Goal: Task Accomplishment & Management: Complete application form

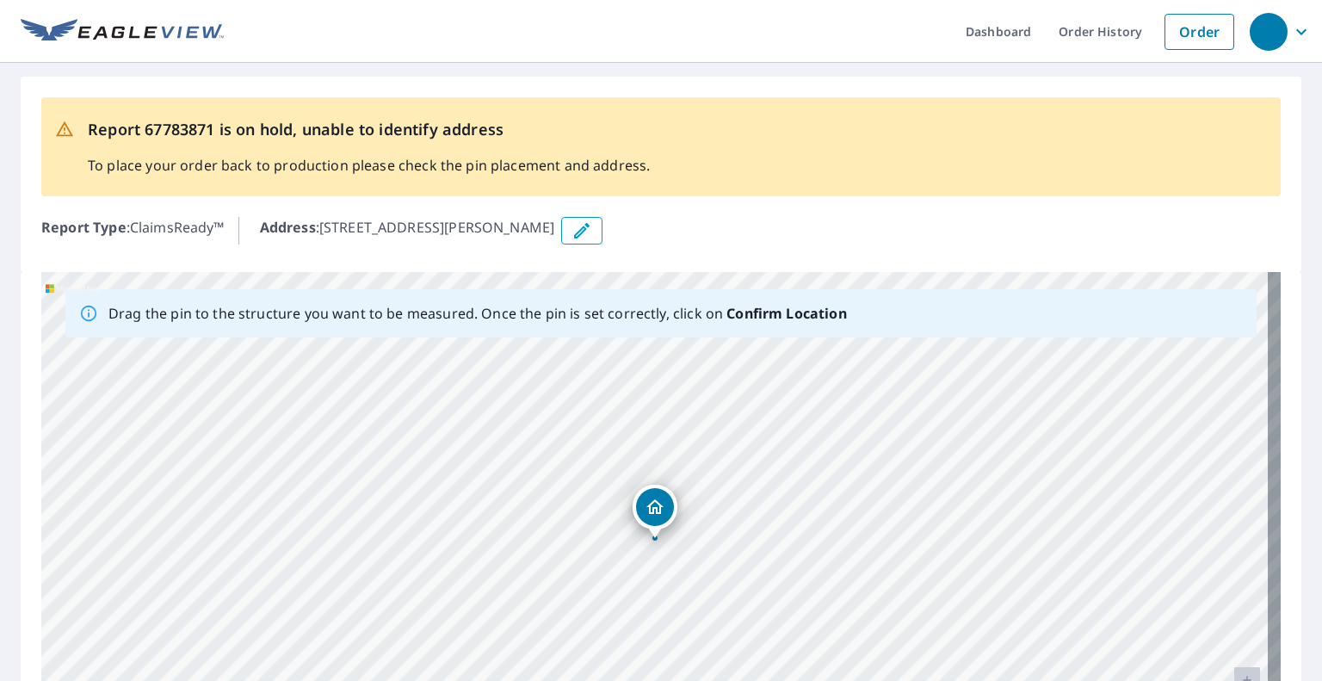
click at [633, 540] on div "[STREET_ADDRESS][PERSON_NAME]" at bounding box center [660, 542] width 1239 height 540
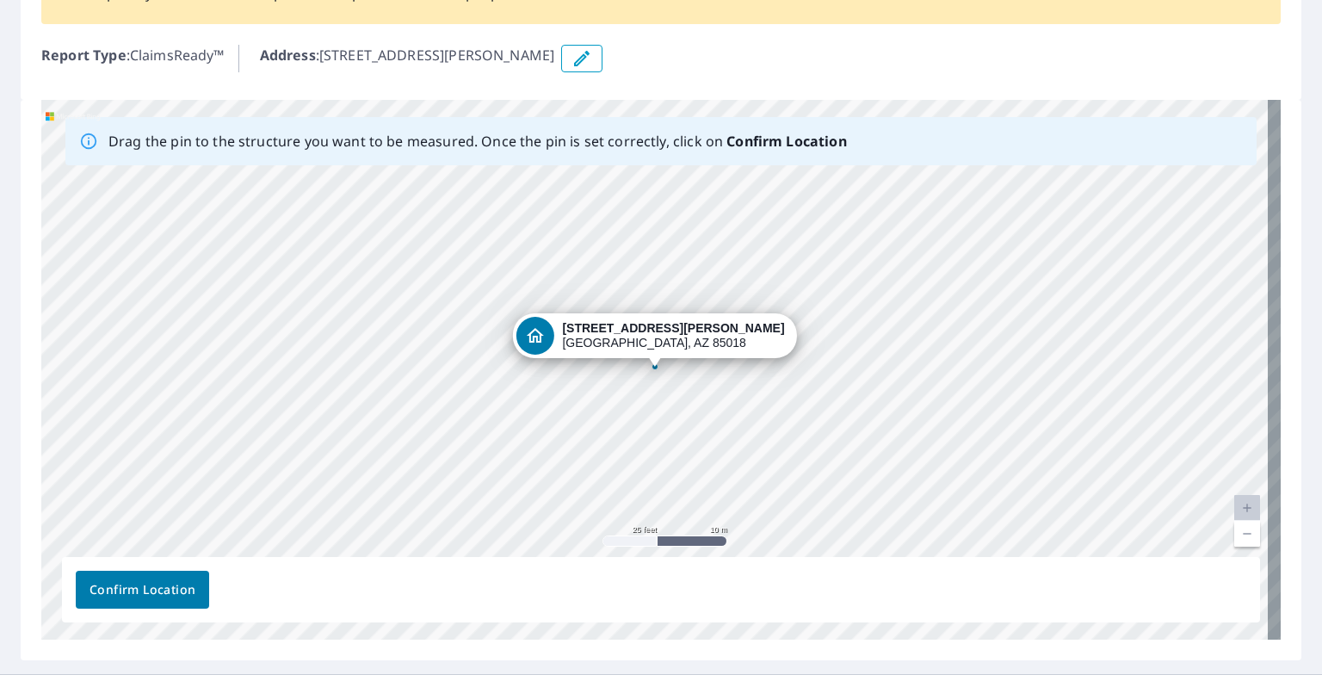
scroll to position [208, 0]
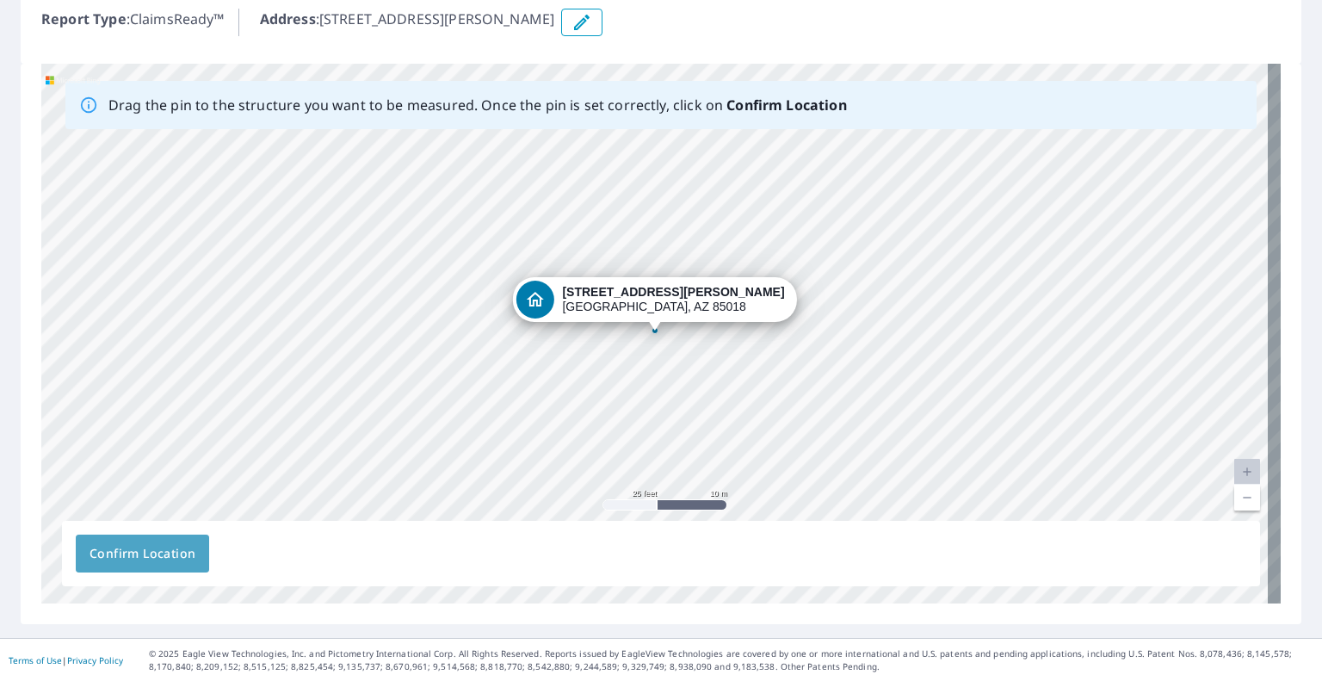
click at [172, 561] on span "Confirm Location" at bounding box center [142, 554] width 106 height 22
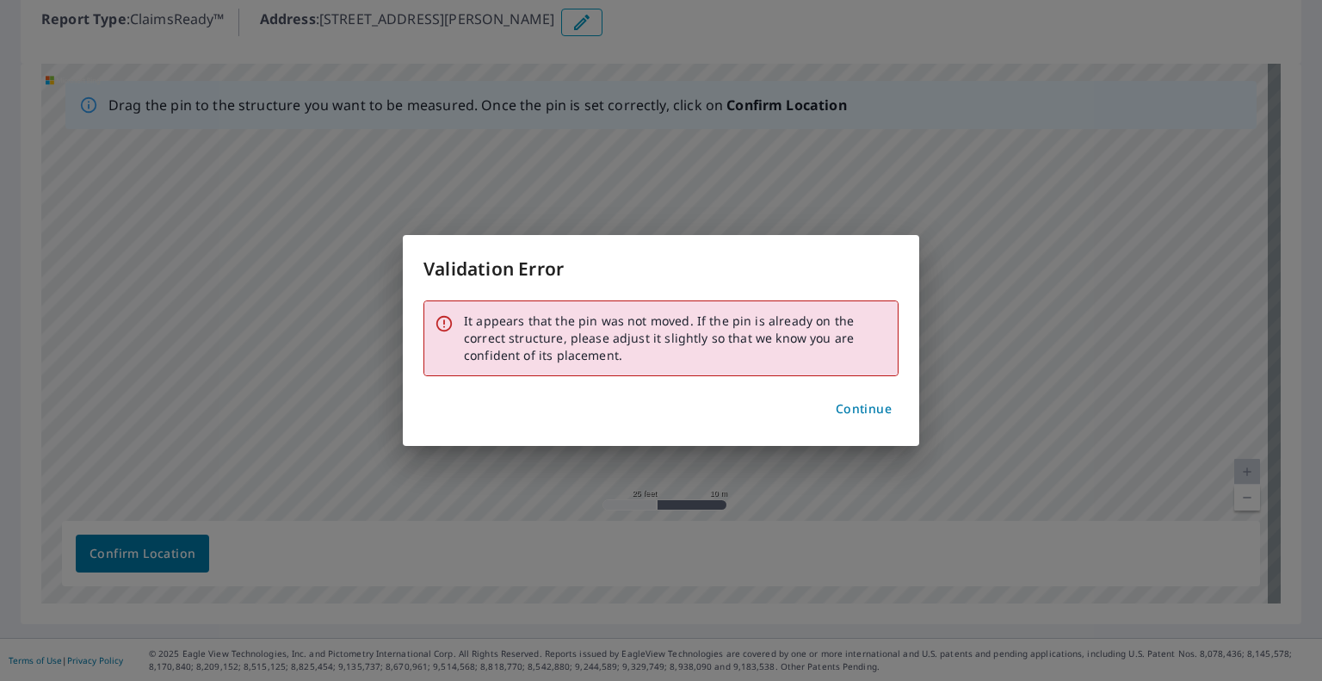
click at [865, 410] on span "Continue" at bounding box center [864, 409] width 56 height 22
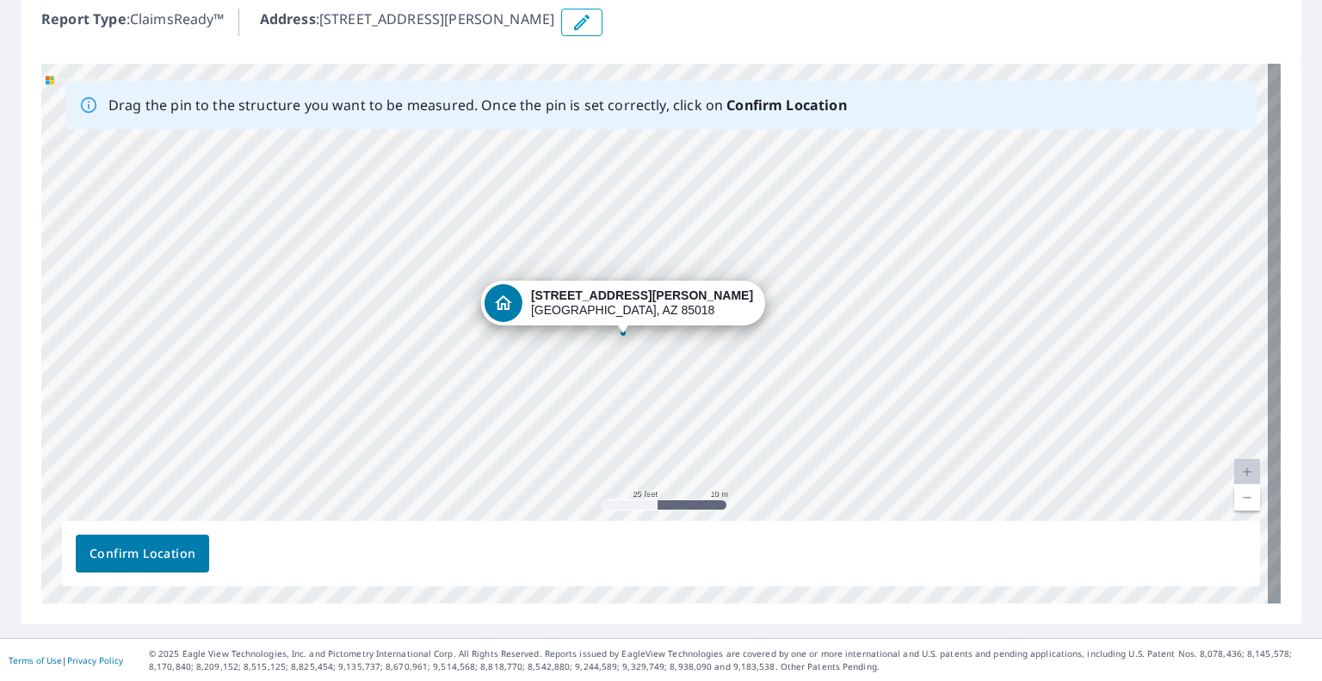
drag, startPoint x: 651, startPoint y: 330, endPoint x: 620, endPoint y: 332, distance: 31.9
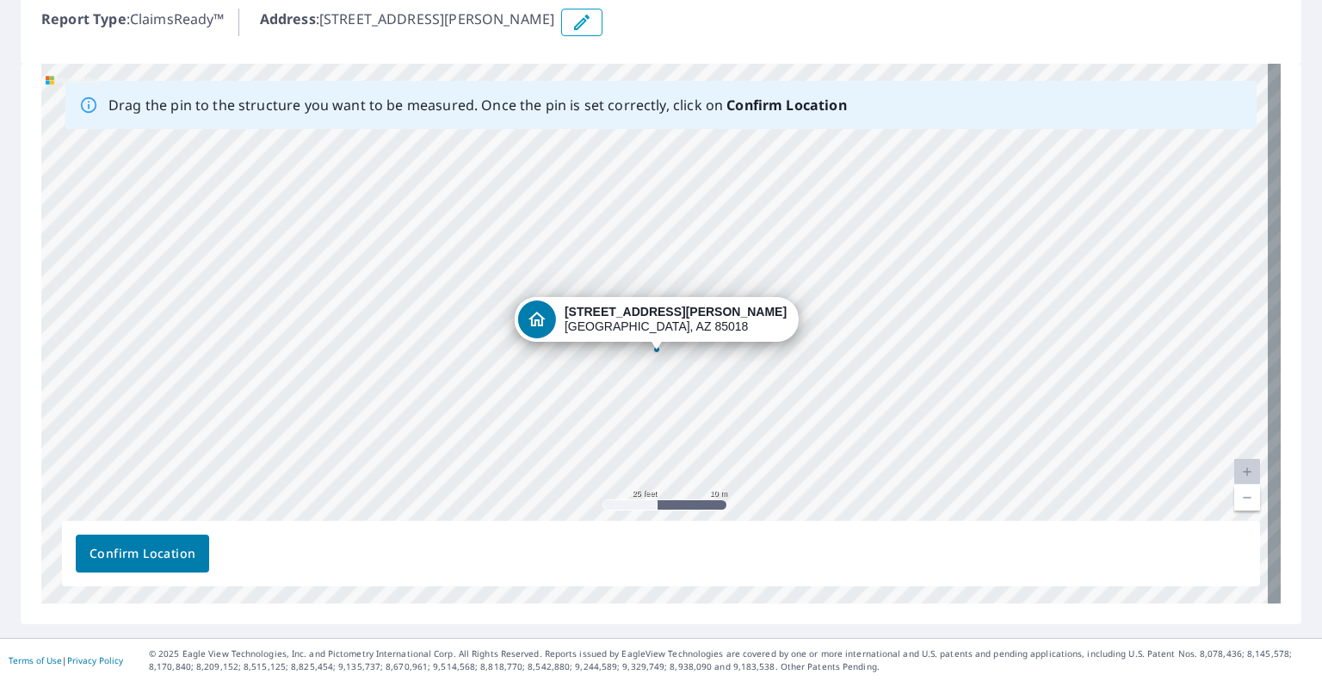
drag, startPoint x: 652, startPoint y: 280, endPoint x: 655, endPoint y: 299, distance: 19.1
click at [655, 299] on div "3302 E Campbell Ave Unit 3 Phoenix, AZ 85018" at bounding box center [660, 334] width 1239 height 540
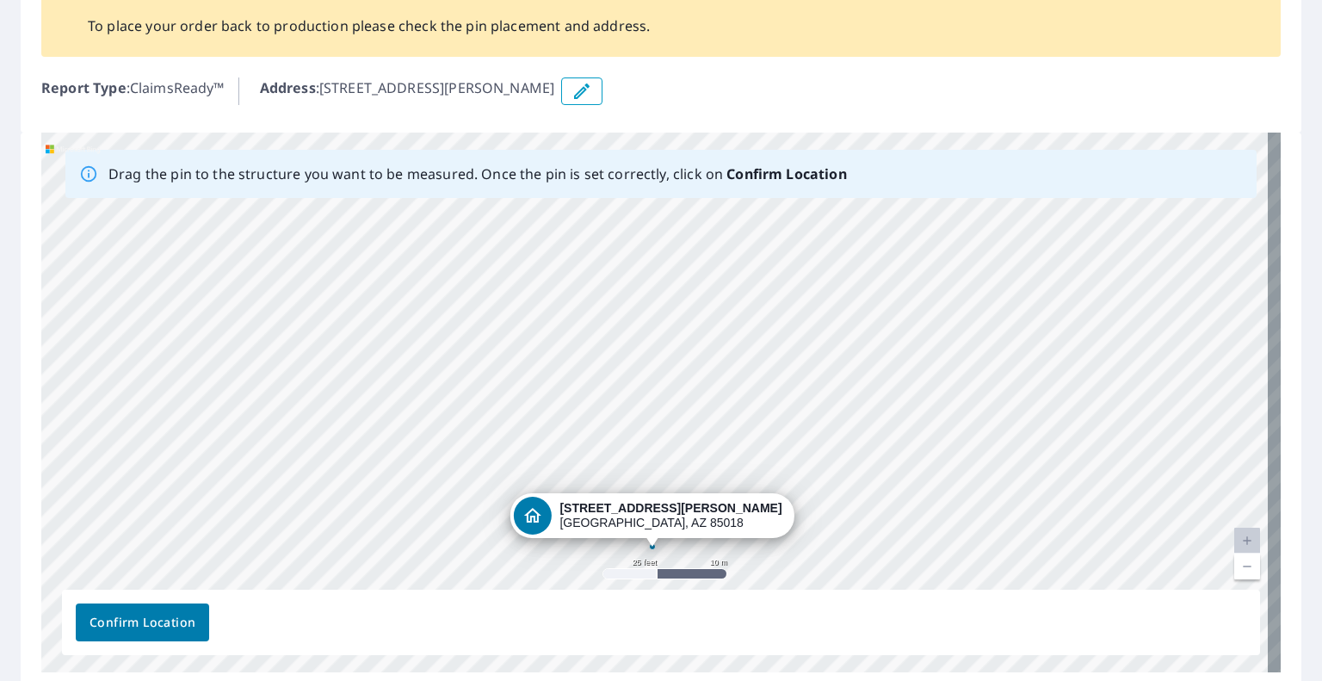
scroll to position [105, 0]
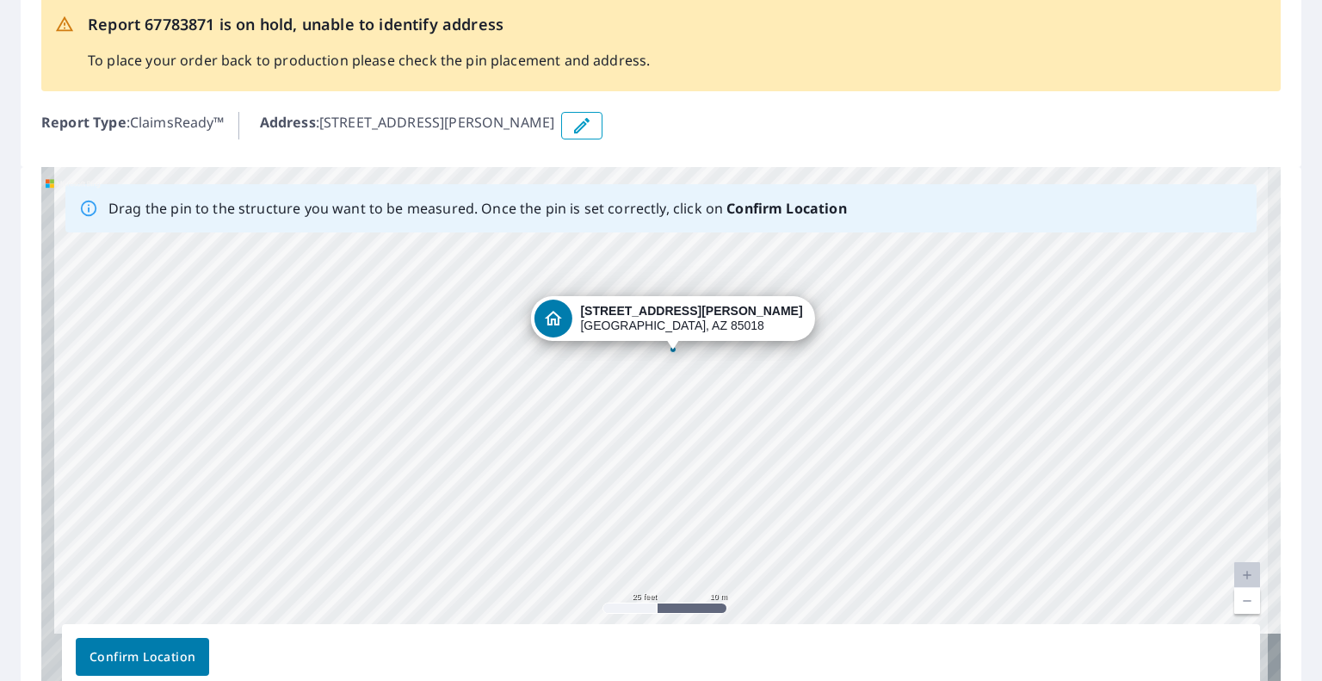
drag, startPoint x: 777, startPoint y: 206, endPoint x: 782, endPoint y: 361, distance: 155.0
click at [793, 423] on div "3302 E Campbell Ave Unit 3 Phoenix, AZ 85018" at bounding box center [660, 437] width 1239 height 540
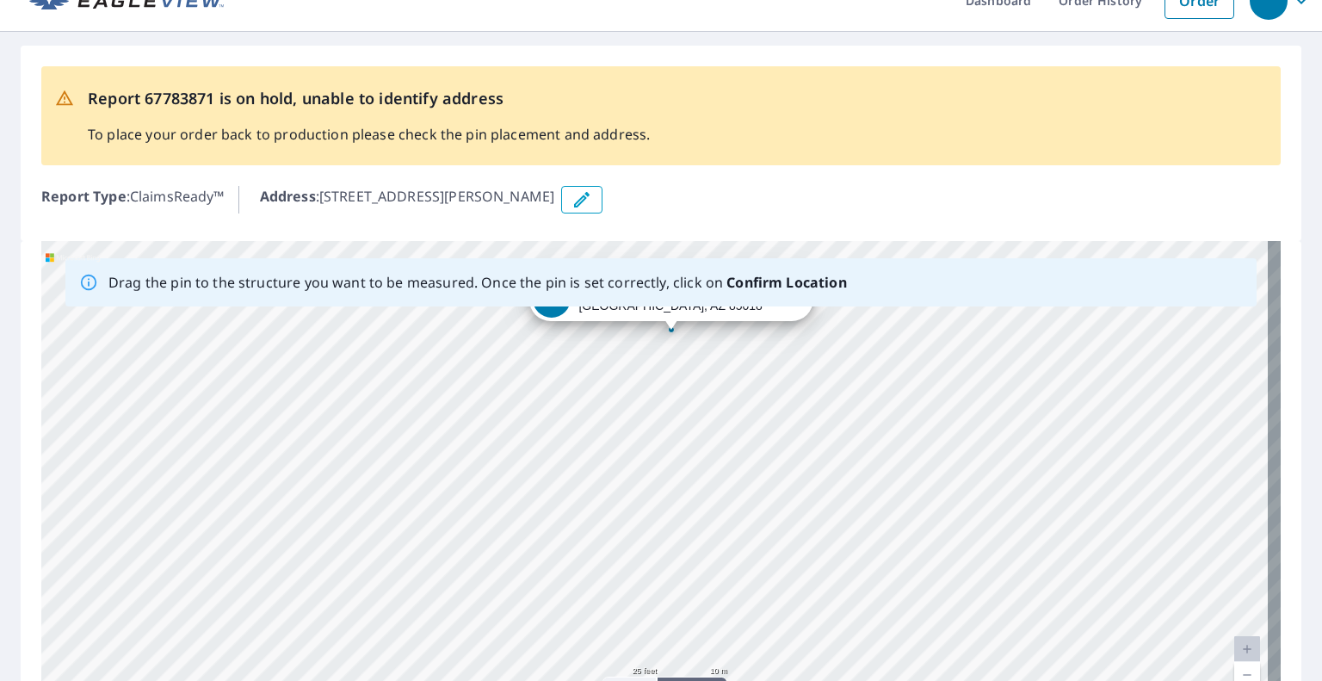
scroll to position [0, 0]
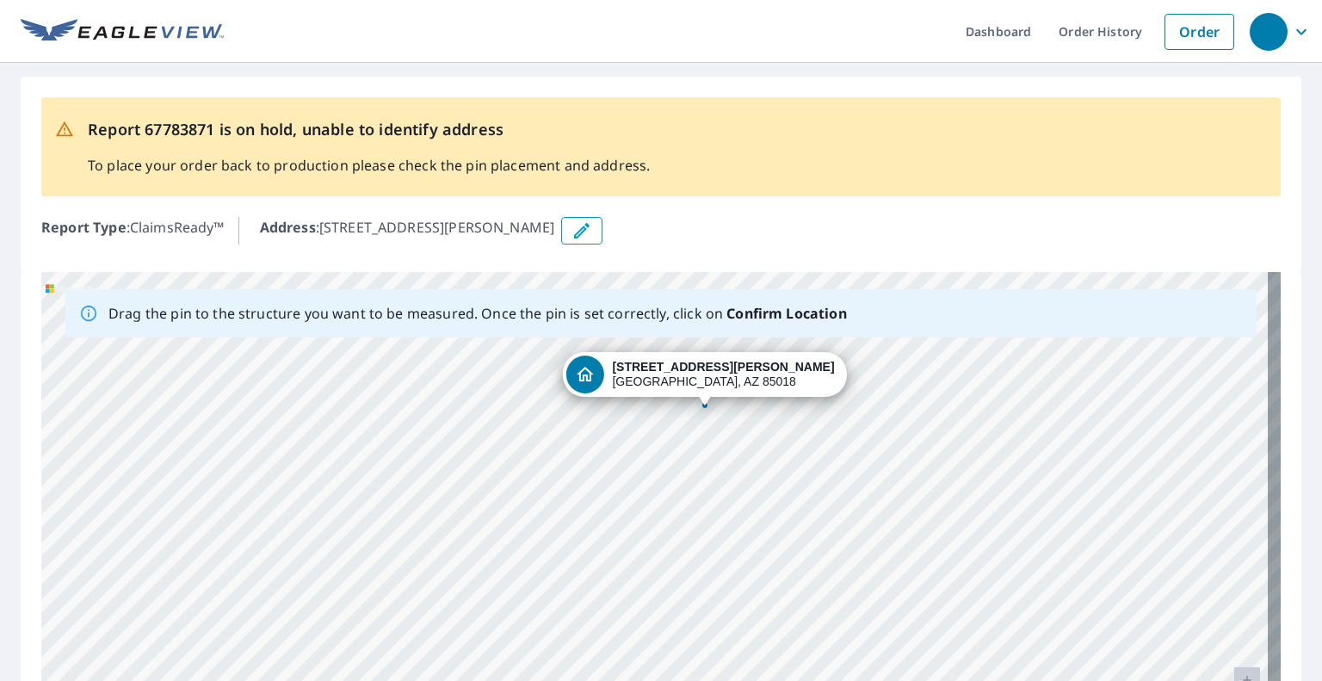
drag, startPoint x: 819, startPoint y: 436, endPoint x: 851, endPoint y: 632, distance: 198.8
click at [853, 651] on div "3302 E Campbell Ave Unit 3 Phoenix, AZ 85018" at bounding box center [660, 542] width 1239 height 540
drag, startPoint x: 874, startPoint y: 584, endPoint x: 874, endPoint y: 626, distance: 41.3
click at [861, 643] on div "3302 E Campbell Ave Unit 3 Phoenix, AZ 85018" at bounding box center [660, 542] width 1239 height 540
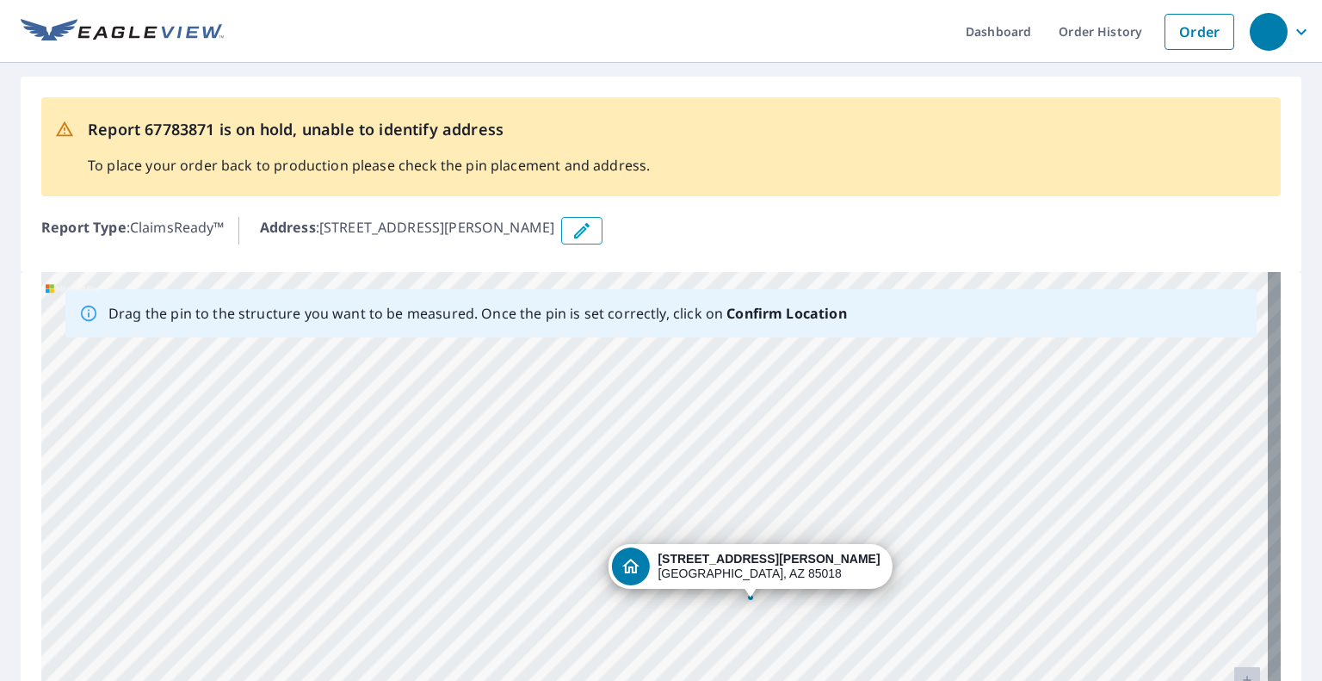
drag, startPoint x: 868, startPoint y: 488, endPoint x: 899, endPoint y: 694, distance: 208.0
click at [899, 680] on html "Dashboard Order History Order Report 67783871 is on hold, unable to identify ad…" at bounding box center [661, 340] width 1322 height 681
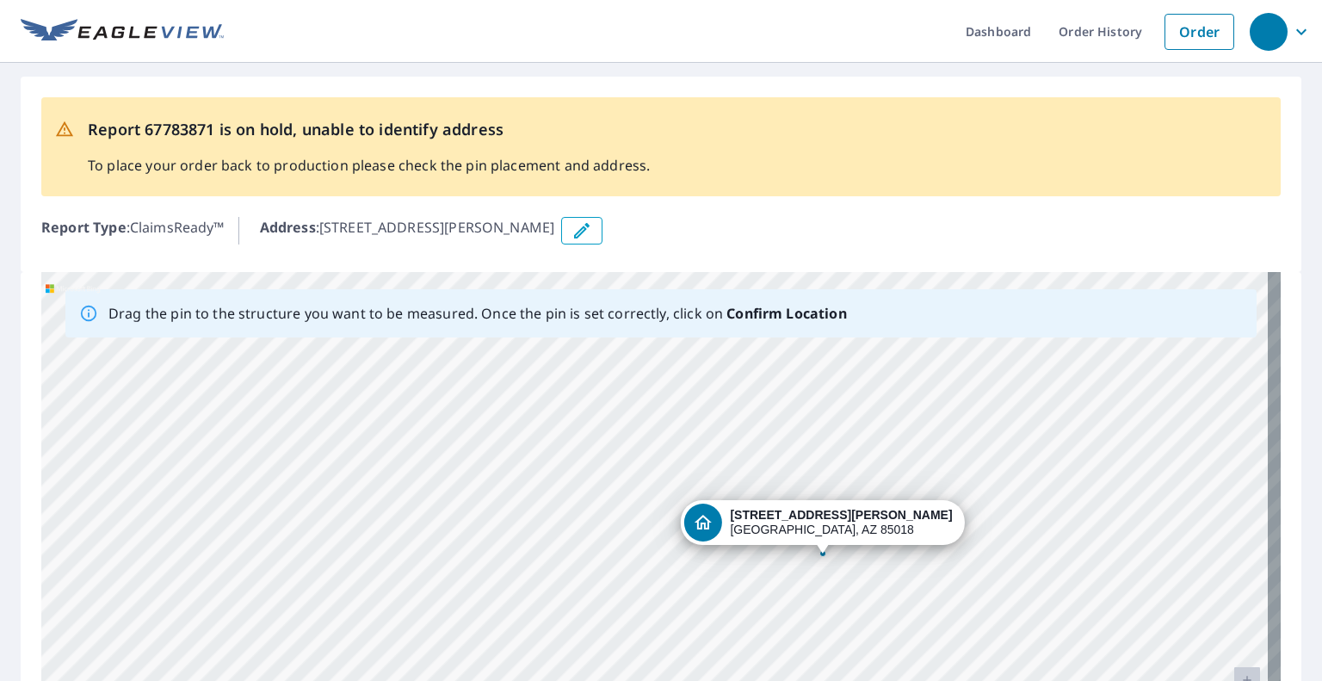
click at [972, 632] on div "3302 E Campbell Ave Unit 3 Phoenix, AZ 85018" at bounding box center [660, 542] width 1239 height 540
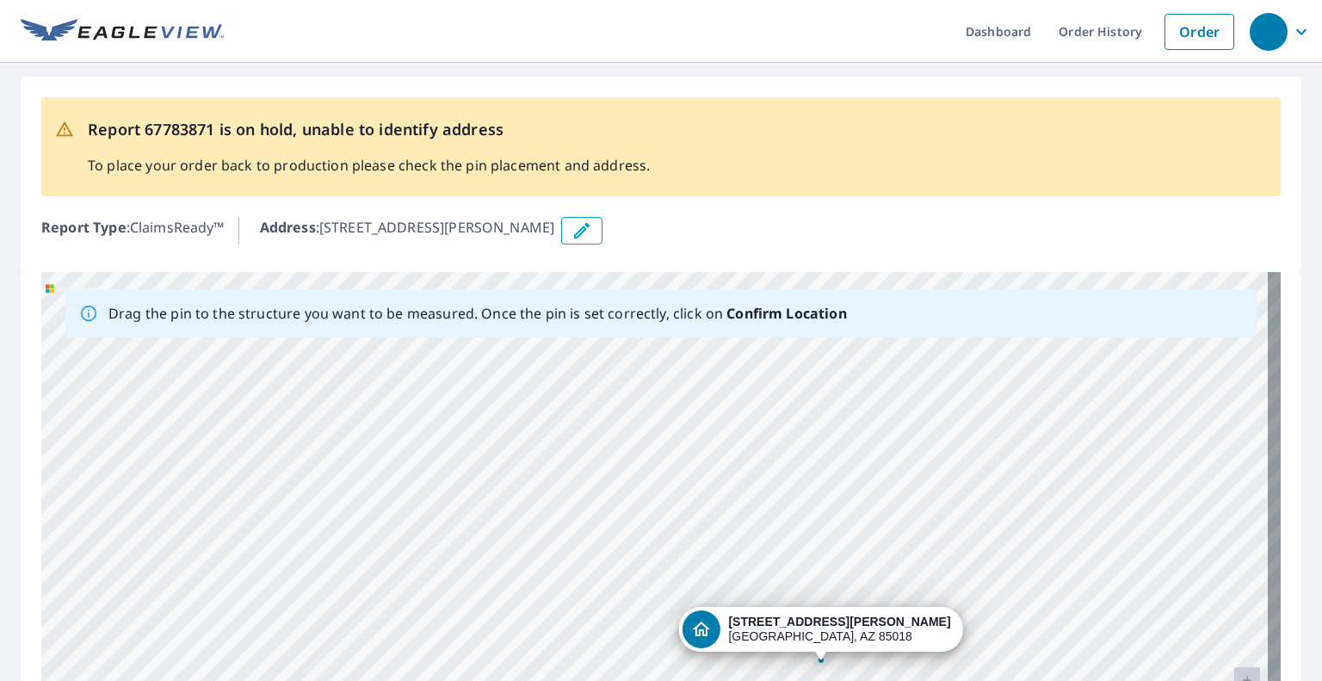
drag, startPoint x: 1055, startPoint y: 408, endPoint x: 1053, endPoint y: 515, distance: 106.7
click at [1053, 515] on div "3302 E Campbell Ave Unit 3 Phoenix, AZ 85018" at bounding box center [660, 542] width 1239 height 540
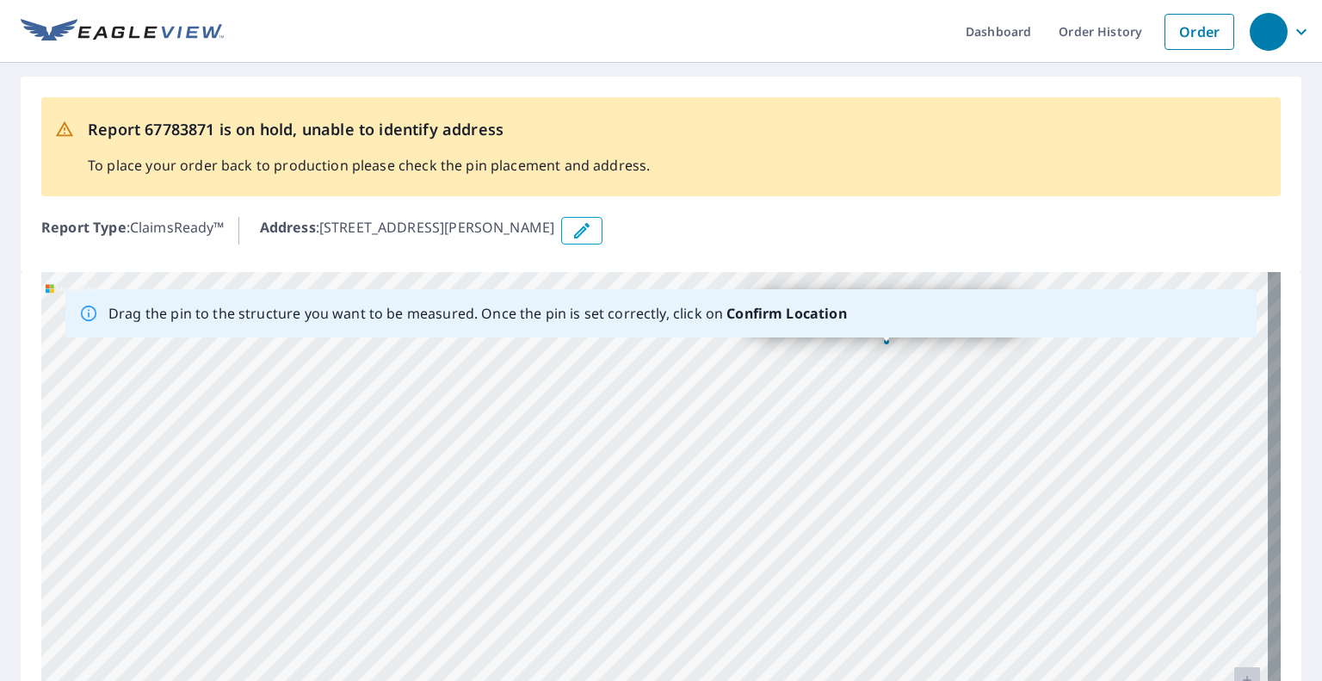
drag, startPoint x: 817, startPoint y: 656, endPoint x: 881, endPoint y: 310, distance: 351.9
click at [881, 310] on div "Drag the pin to the structure you want to be measured. Once the pin is set corr…" at bounding box center [660, 542] width 1239 height 540
click at [828, 319] on b "Confirm Location" at bounding box center [786, 313] width 120 height 19
click at [889, 305] on div "Drag the pin to the structure you want to be measured. Once the pin is set corr…" at bounding box center [660, 313] width 1191 height 48
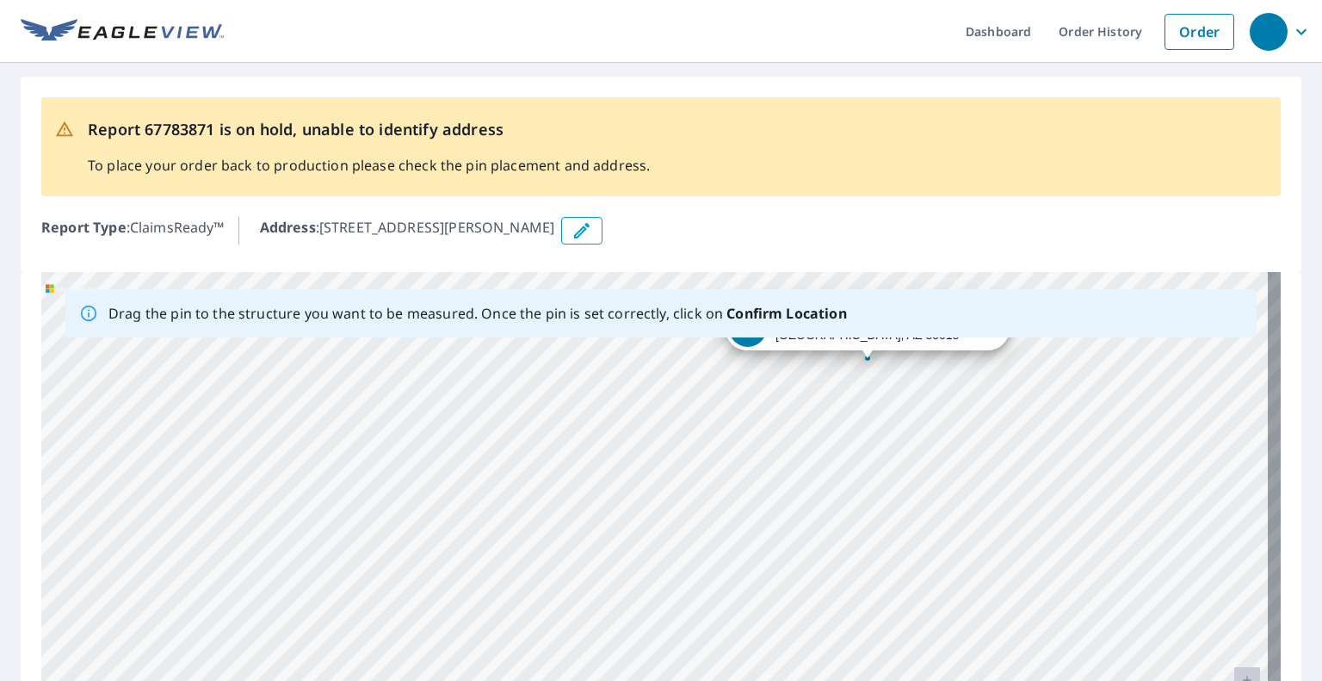
drag, startPoint x: 1034, startPoint y: 418, endPoint x: 853, endPoint y: 302, distance: 215.6
click at [853, 302] on div "Drag the pin to the structure you want to be measured. Once the pin is set corr…" at bounding box center [660, 542] width 1239 height 540
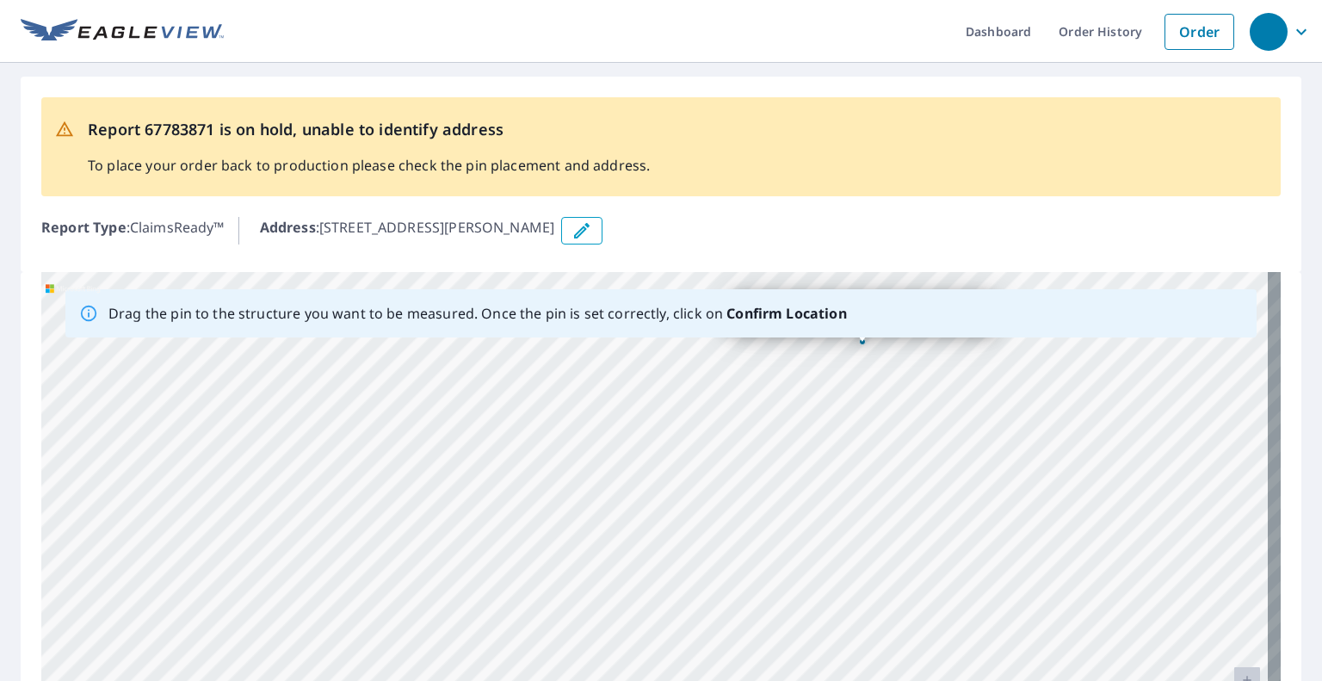
click at [859, 300] on div "Drag the pin to the structure you want to be measured. Once the pin is set corr…" at bounding box center [660, 313] width 1191 height 48
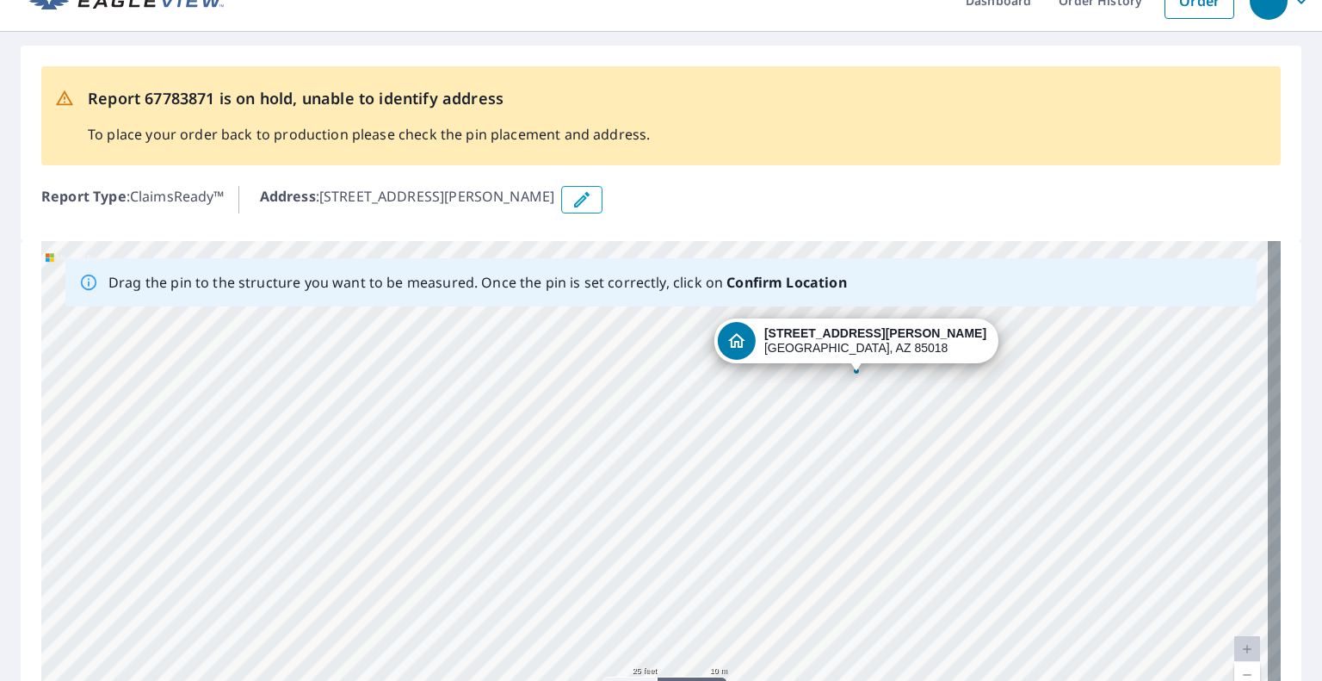
scroll to position [34, 0]
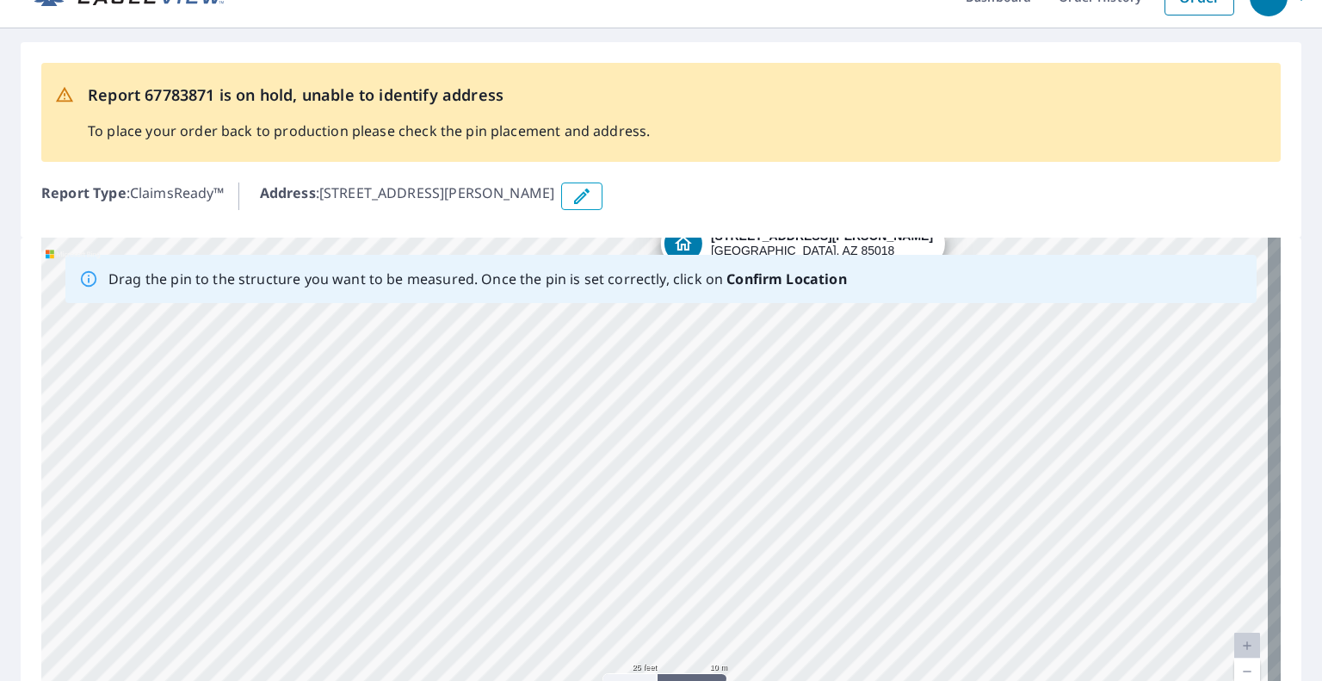
drag, startPoint x: 861, startPoint y: 302, endPoint x: 792, endPoint y: 293, distance: 69.4
click at [792, 293] on div "Drag the pin to the structure you want to be measured. Once the pin is set corr…" at bounding box center [660, 508] width 1239 height 540
click at [795, 293] on div "Drag the pin to the structure you want to be measured. Once the pin is set corr…" at bounding box center [477, 279] width 738 height 34
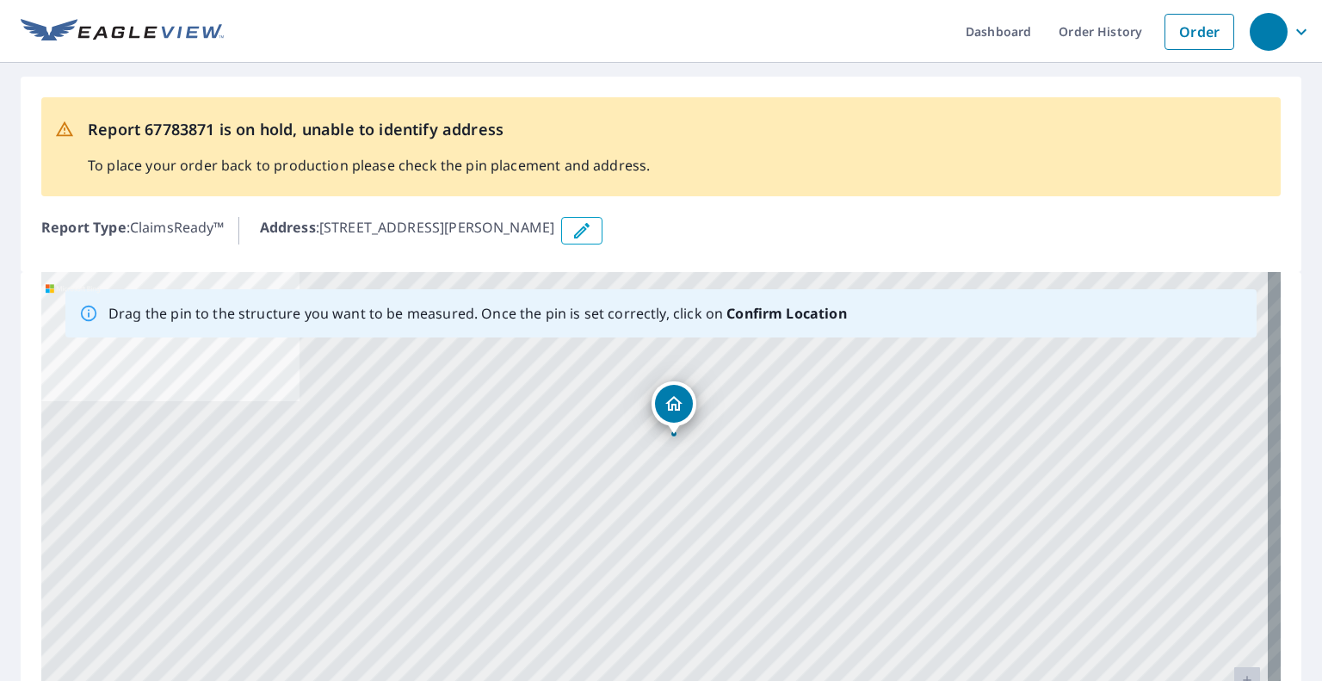
drag, startPoint x: 651, startPoint y: 528, endPoint x: 669, endPoint y: 423, distance: 106.7
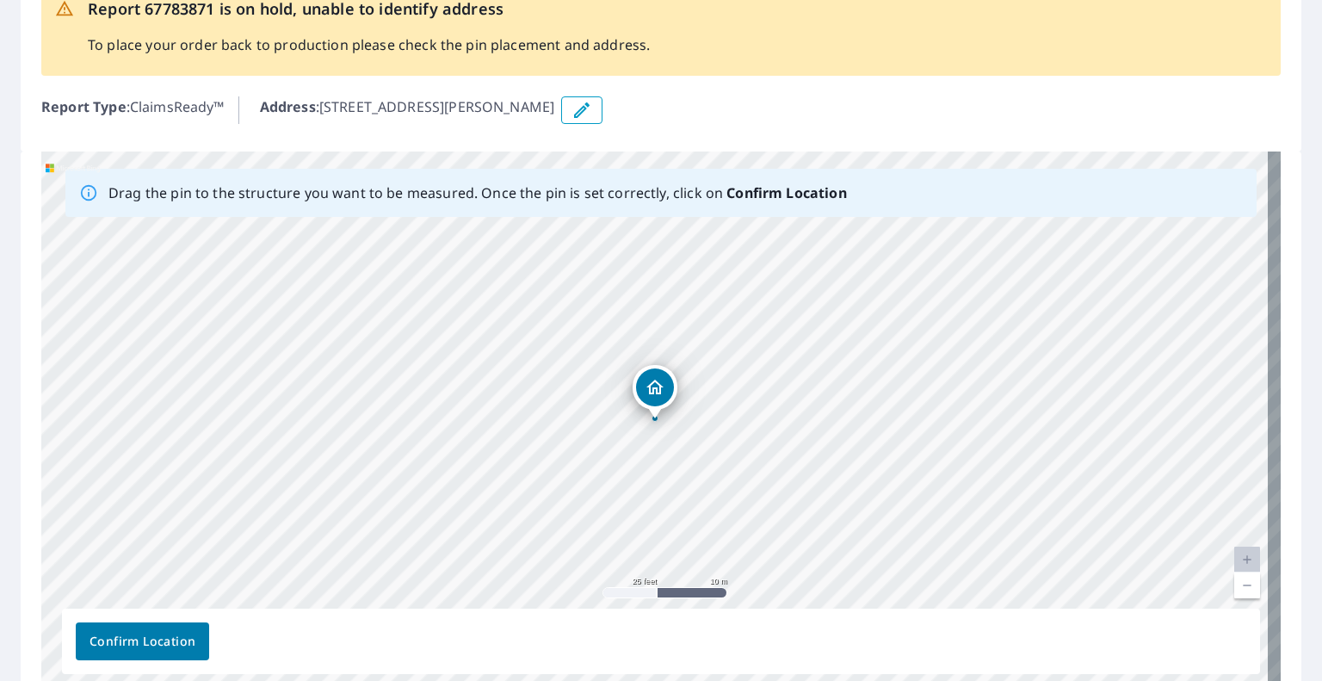
scroll to position [208, 0]
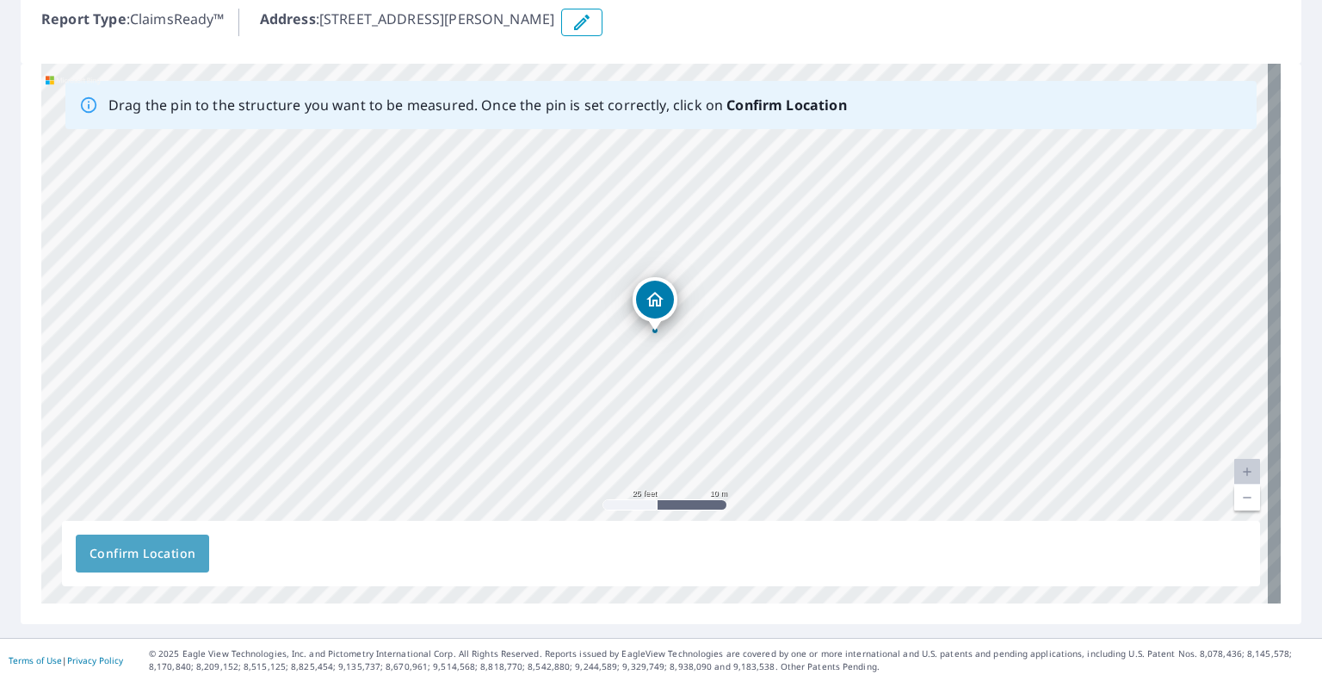
click at [168, 548] on span "Confirm Location" at bounding box center [142, 554] width 106 height 22
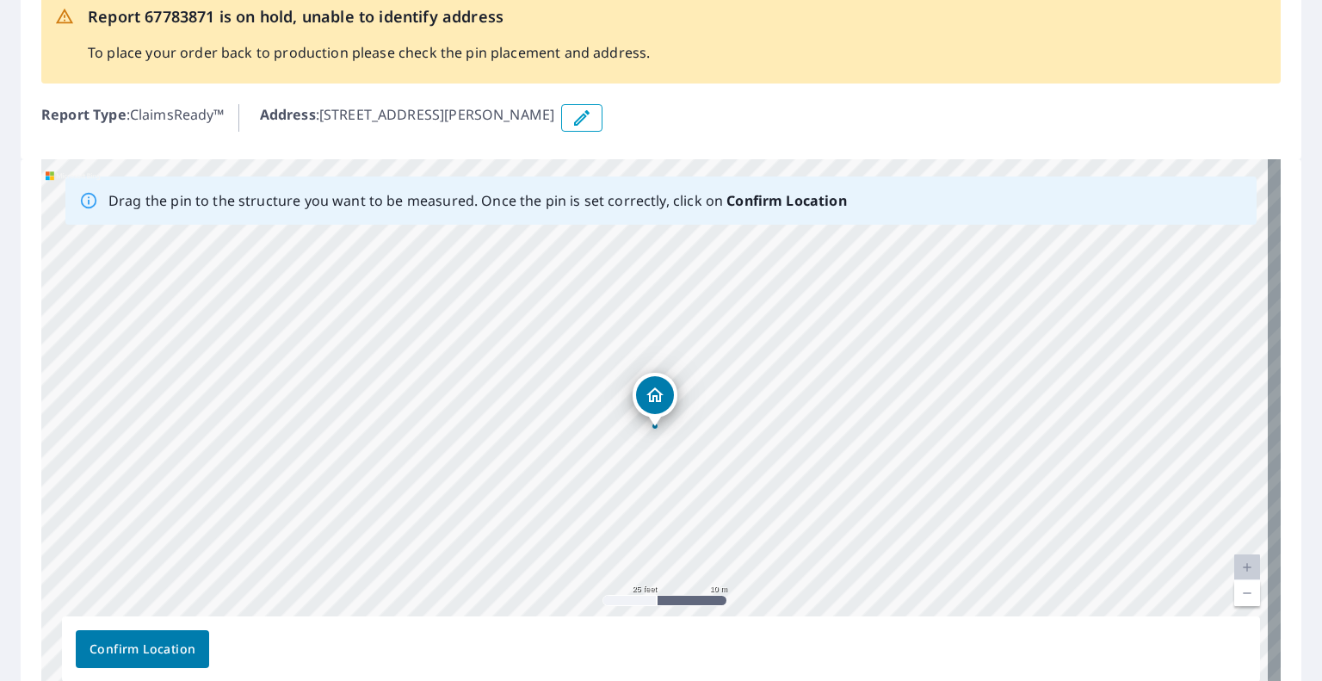
scroll to position [158, 0]
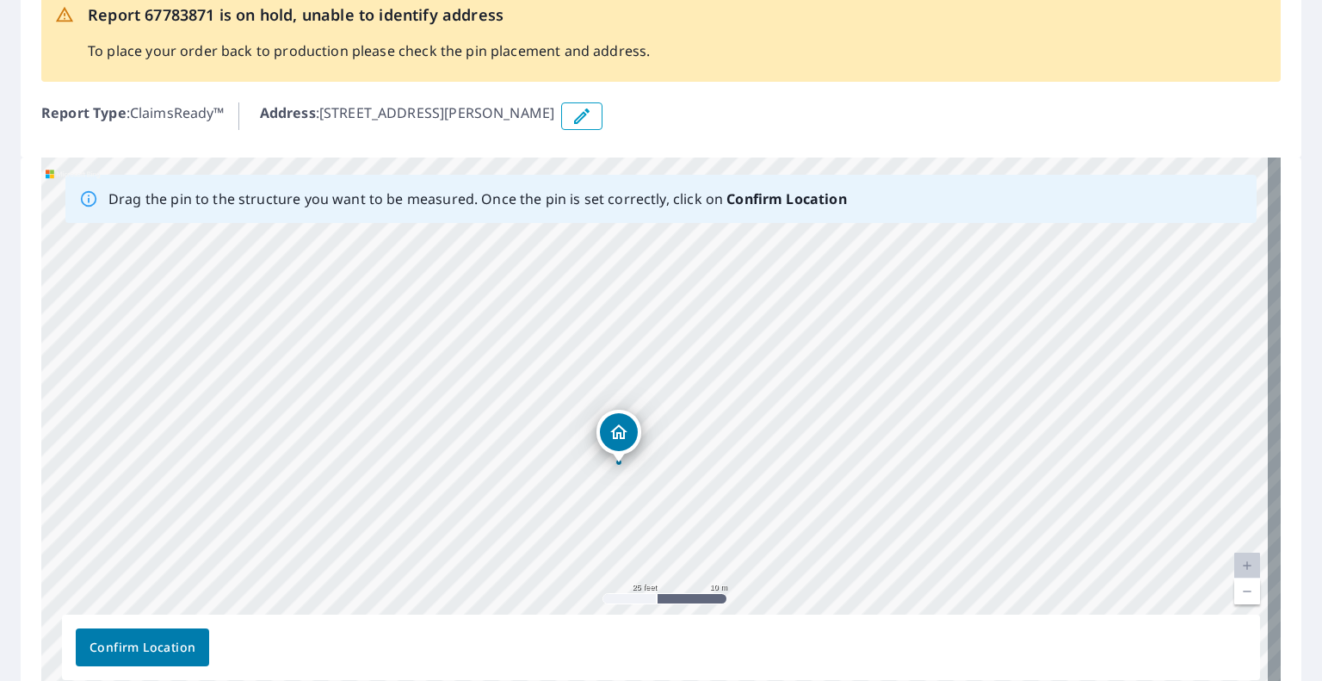
drag, startPoint x: 654, startPoint y: 409, endPoint x: 618, endPoint y: 447, distance: 52.3
click at [618, 447] on div "[STREET_ADDRESS][PERSON_NAME]" at bounding box center [660, 427] width 1239 height 540
drag, startPoint x: 655, startPoint y: 395, endPoint x: 633, endPoint y: 399, distance: 21.9
click at [633, 399] on div "[STREET_ADDRESS][PERSON_NAME]" at bounding box center [660, 427] width 1239 height 540
click at [170, 650] on span "Confirm Location" at bounding box center [142, 648] width 106 height 22
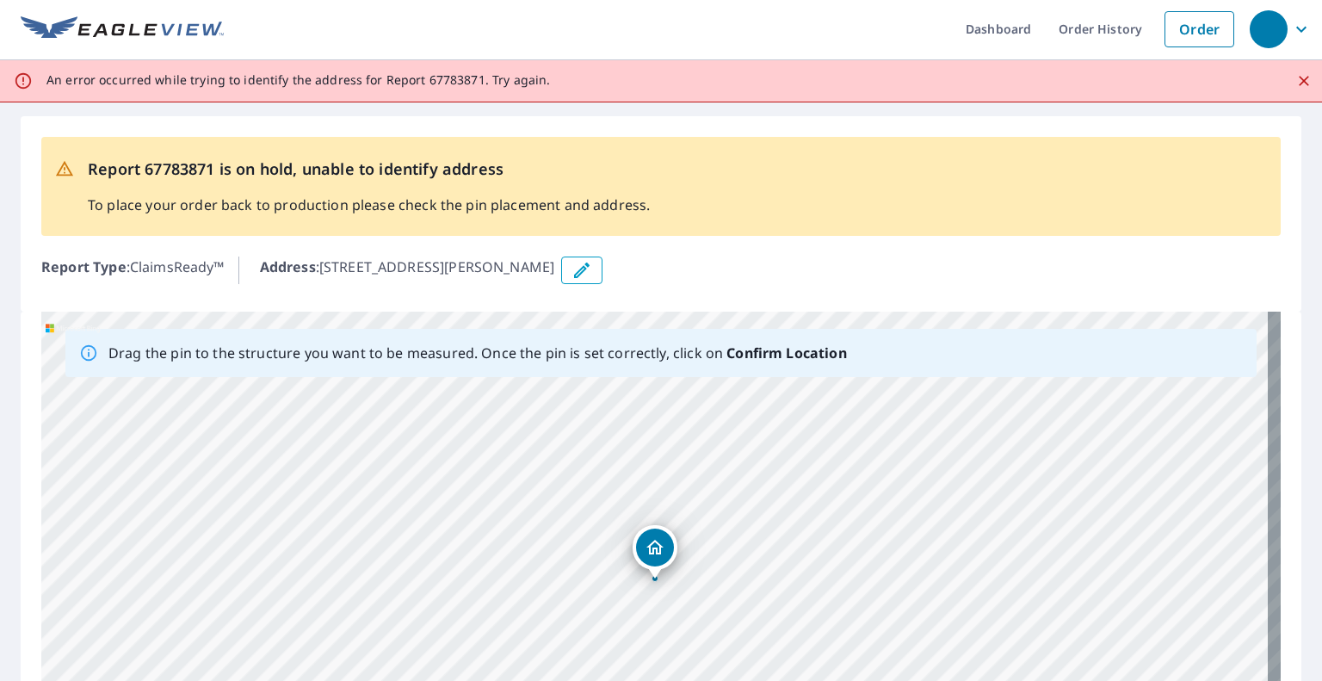
scroll to position [0, 0]
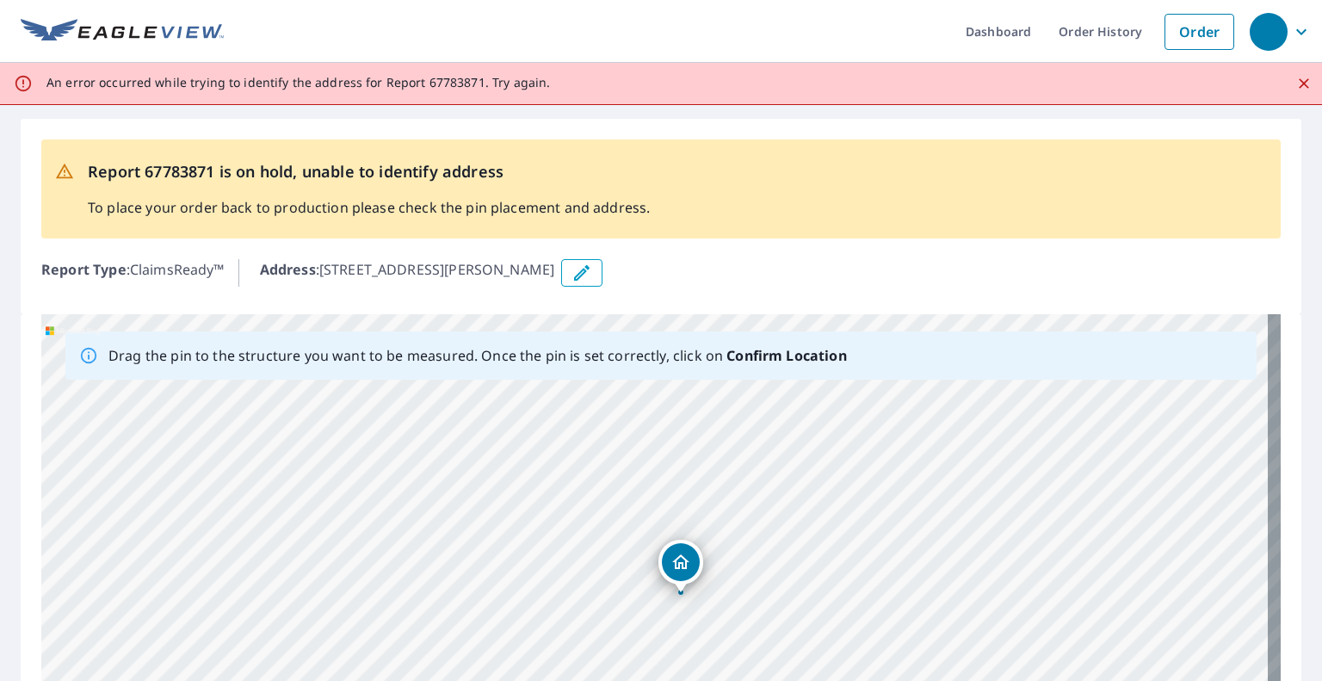
drag, startPoint x: 654, startPoint y: 557, endPoint x: 680, endPoint y: 568, distance: 28.1
click at [680, 568] on div "3302 E Campbell Ave Unit 3 Phoenix, AZ 85018" at bounding box center [660, 584] width 1239 height 540
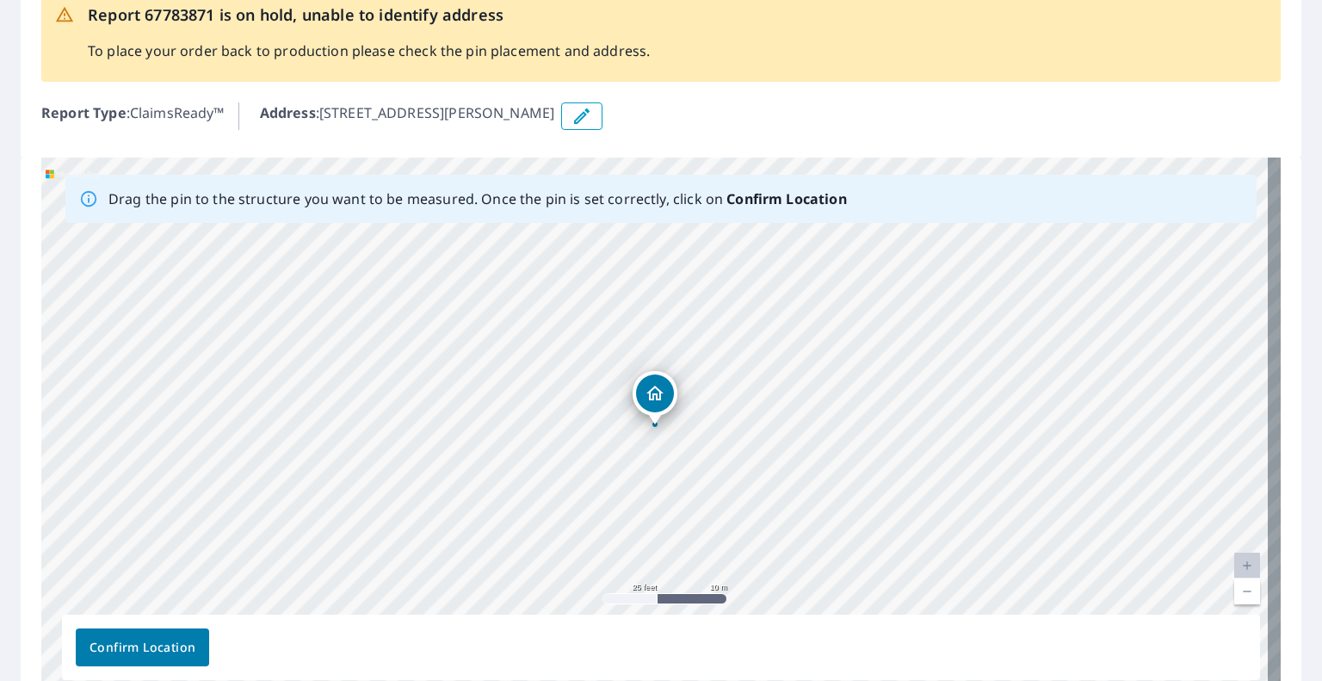
scroll to position [162, 0]
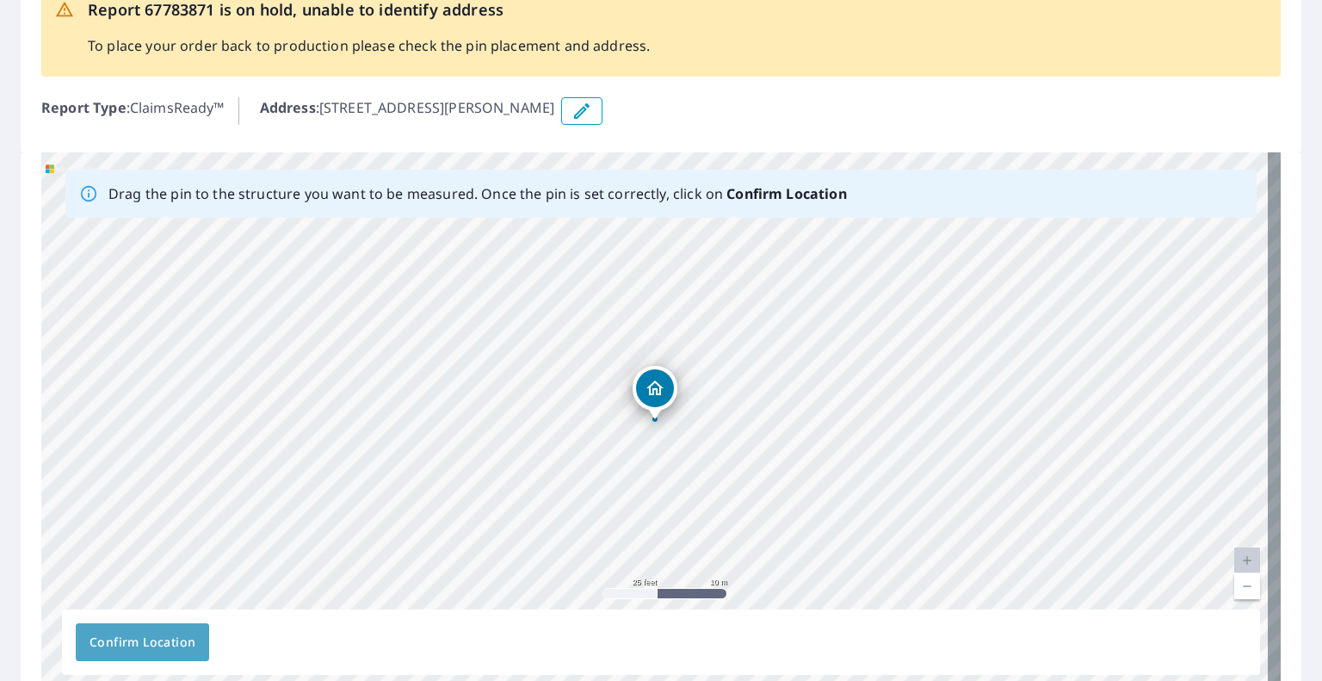
click at [168, 650] on span "Confirm Location" at bounding box center [142, 643] width 106 height 22
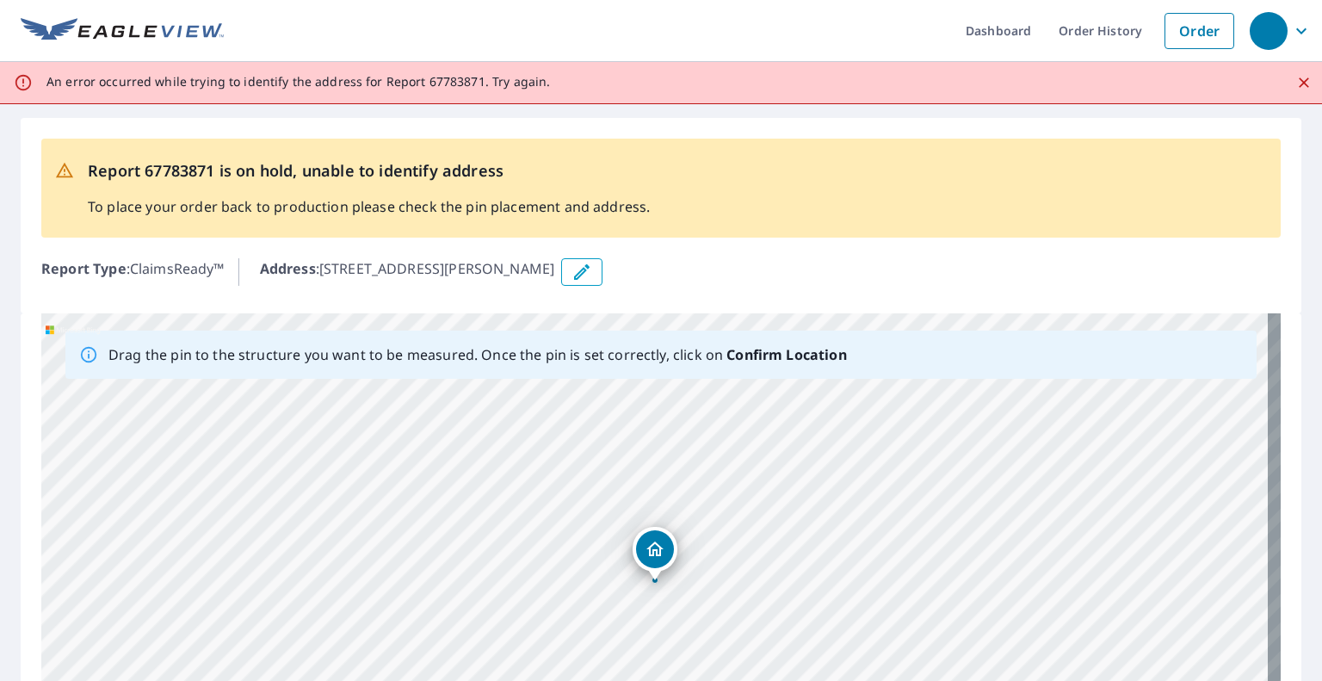
scroll to position [0, 0]
drag, startPoint x: 652, startPoint y: 552, endPoint x: 679, endPoint y: 478, distance: 77.9
click at [679, 478] on div "3302 E Campbell Ave Unit 3 Phoenix, AZ 85018" at bounding box center [660, 584] width 1239 height 540
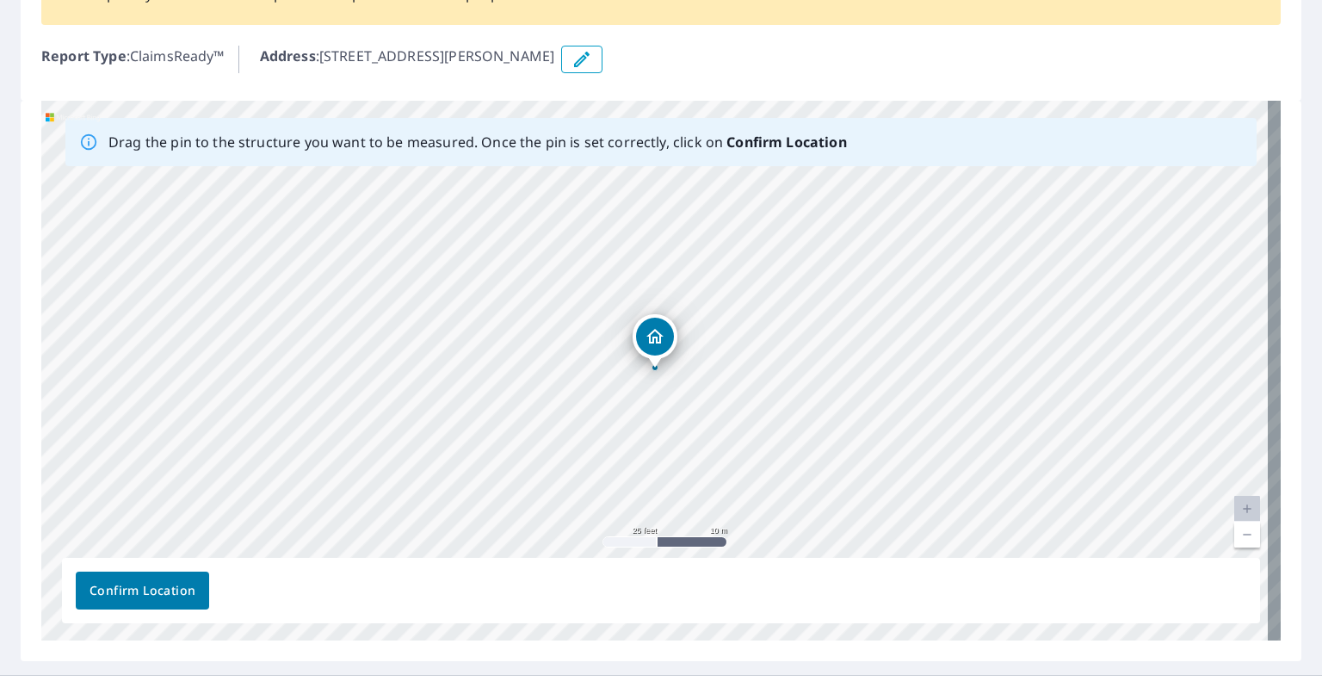
scroll to position [237, 0]
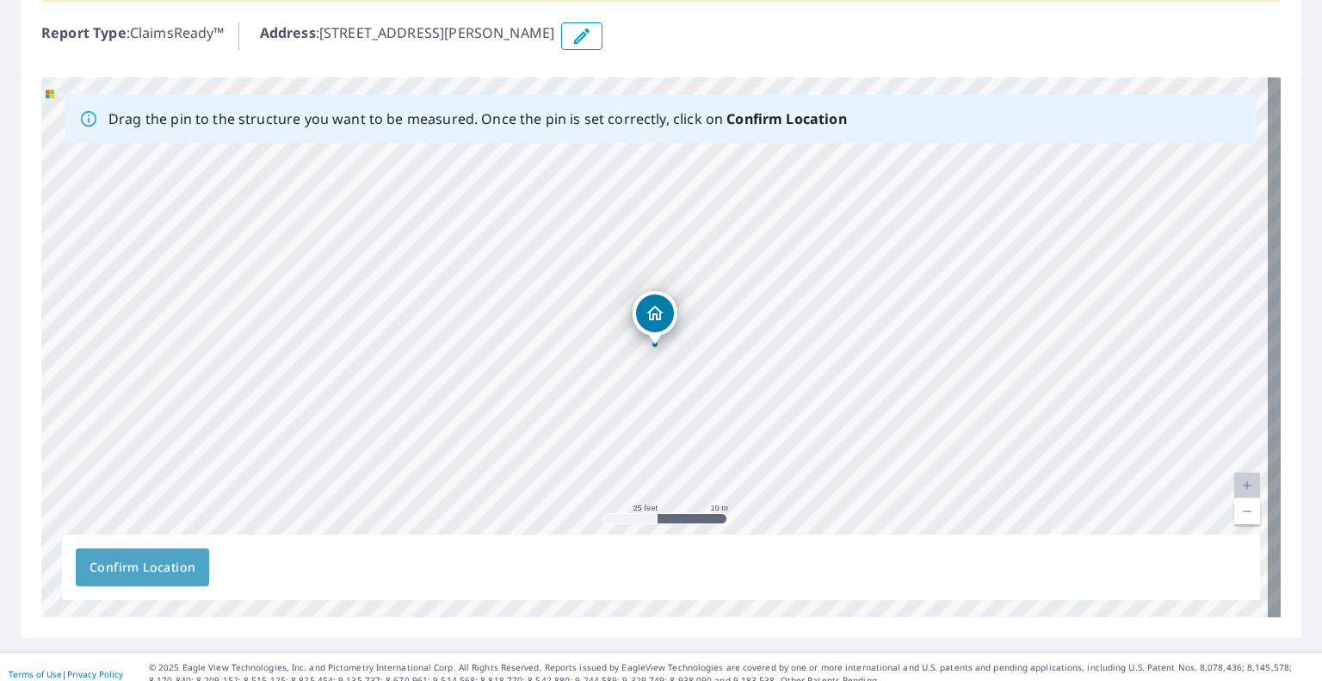
click at [109, 567] on span "Confirm Location" at bounding box center [142, 568] width 106 height 22
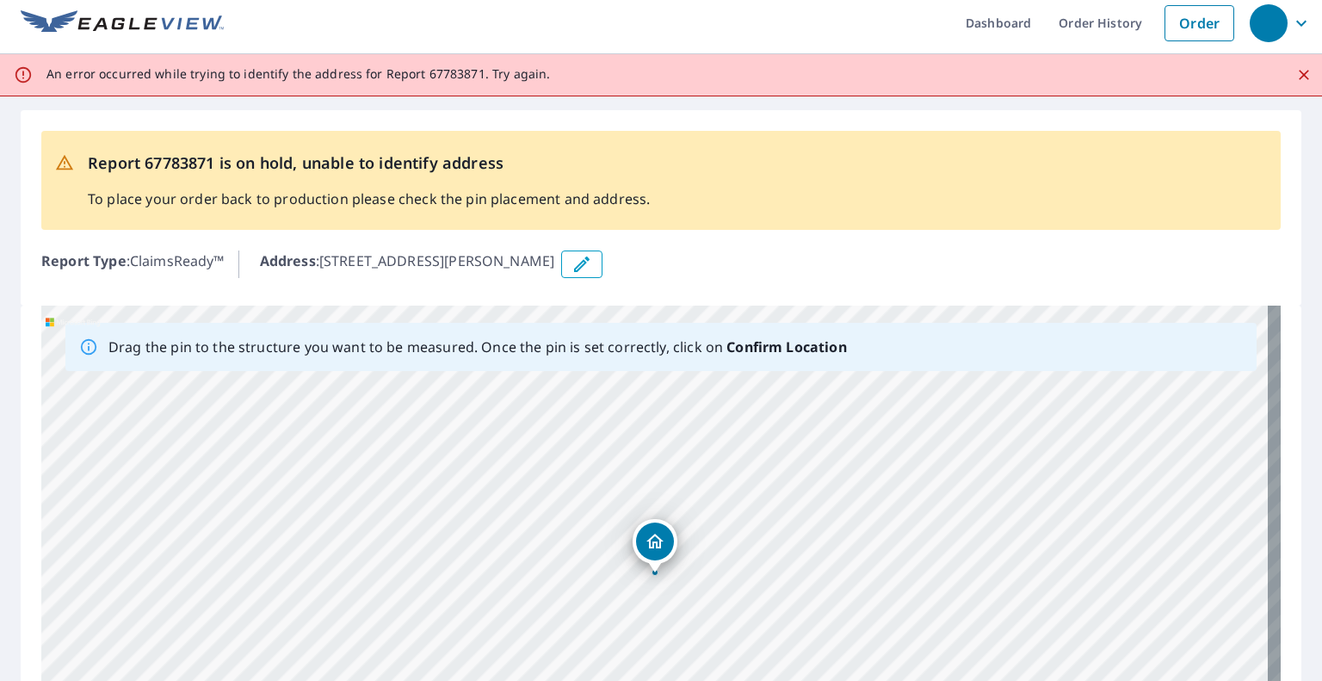
scroll to position [0, 0]
